Goal: Task Accomplishment & Management: Use online tool/utility

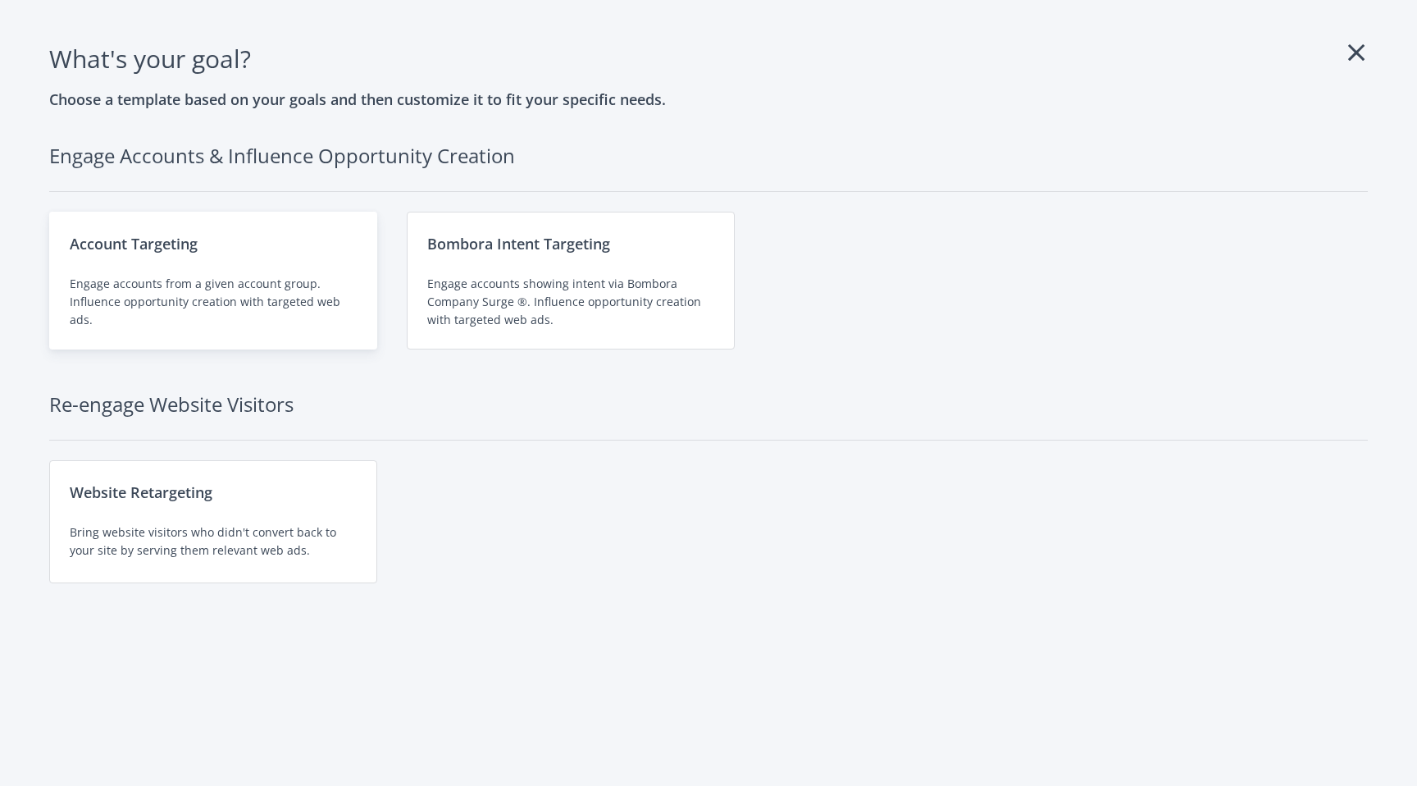
click at [211, 278] on div "Engage accounts from a given account group. Influence opportunity creation with…" at bounding box center [213, 302] width 287 height 54
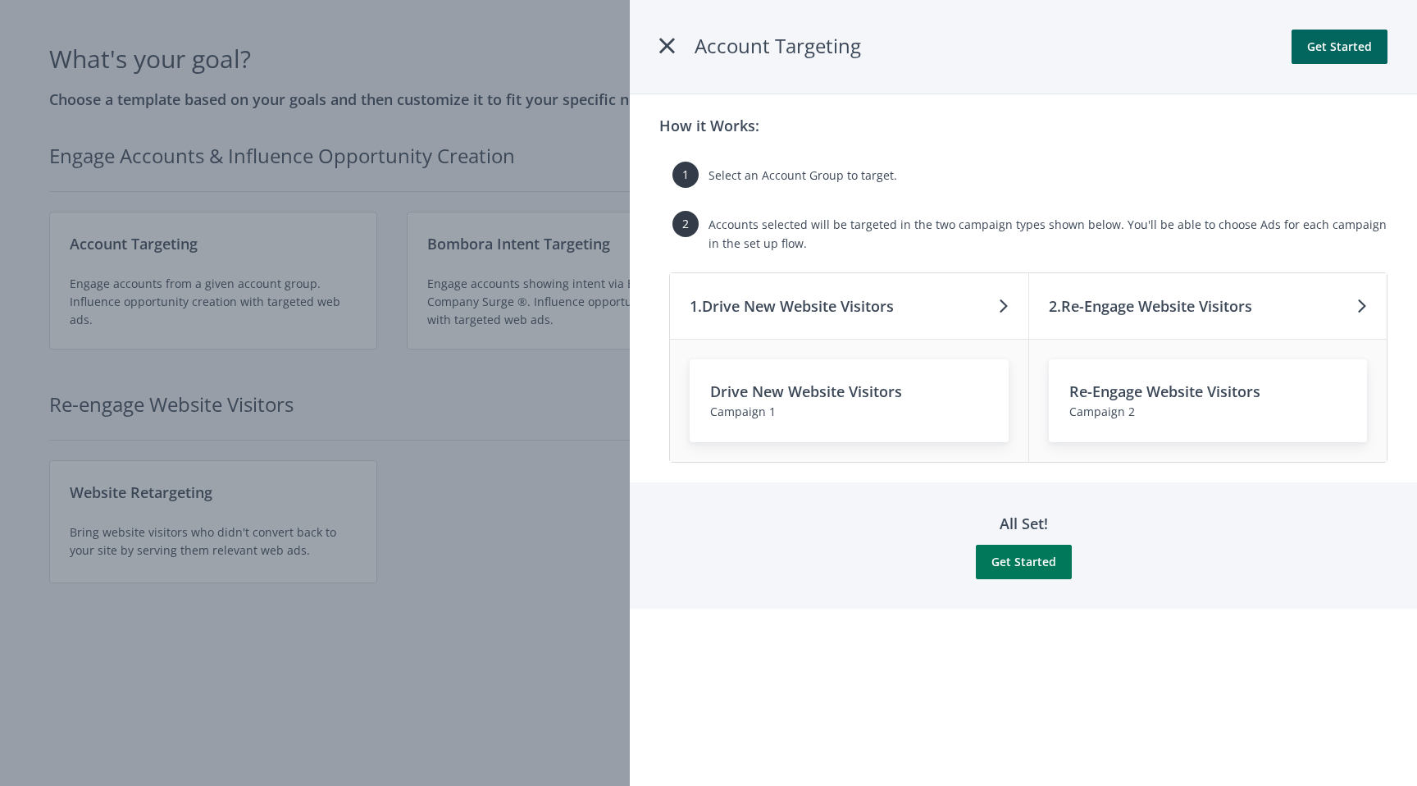
click at [1030, 567] on button "Get Started" at bounding box center [1024, 562] width 96 height 34
